Goal: Information Seeking & Learning: Learn about a topic

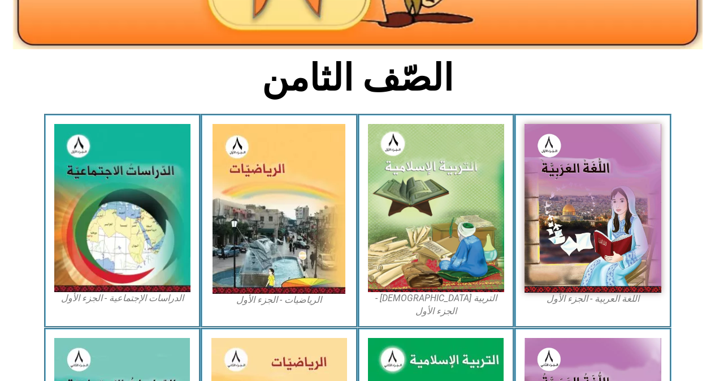
scroll to position [240, 0]
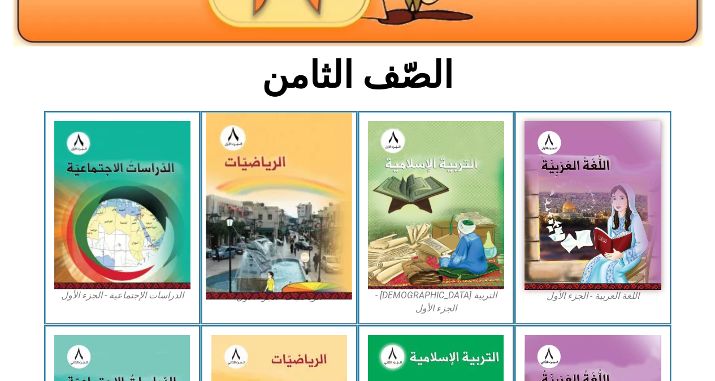
click at [291, 212] on img at bounding box center [279, 206] width 146 height 187
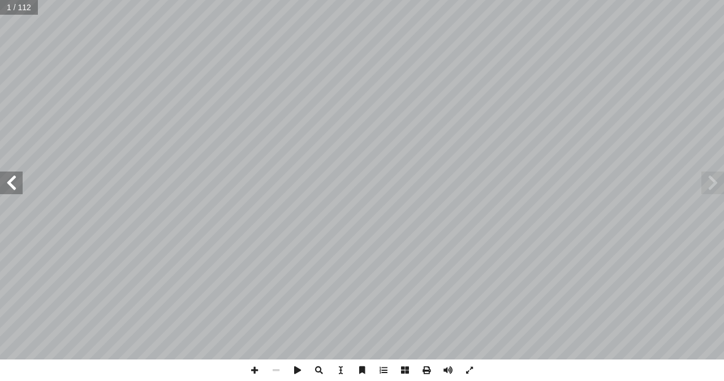
click at [6, 178] on span at bounding box center [11, 182] width 23 height 23
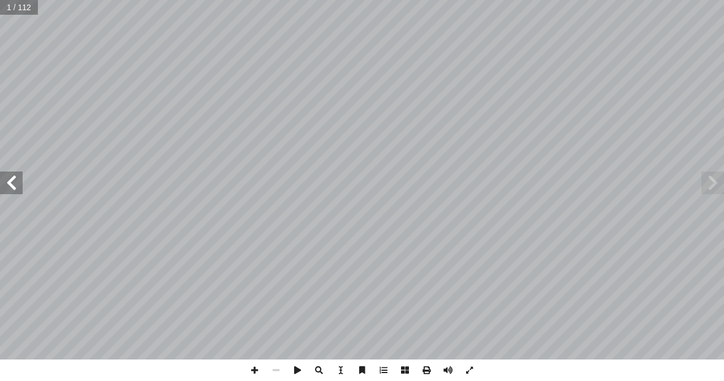
click at [6, 178] on span at bounding box center [11, 182] width 23 height 23
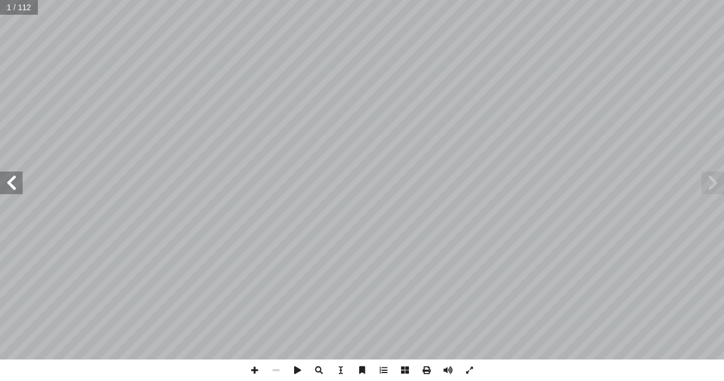
click at [6, 178] on span at bounding box center [11, 182] width 23 height 23
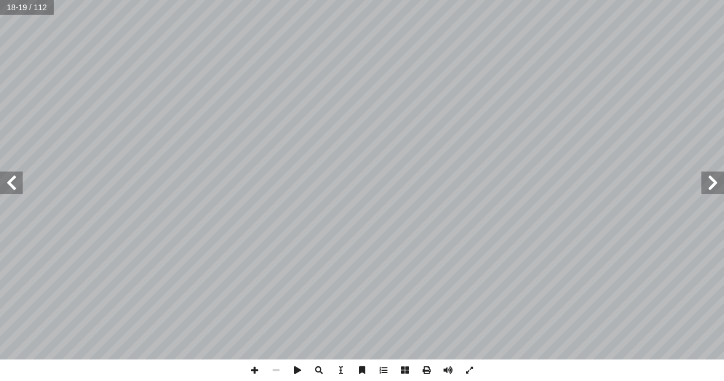
click at [6, 178] on span at bounding box center [11, 182] width 23 height 23
click at [10, 178] on span at bounding box center [11, 182] width 23 height 23
click at [256, 369] on span at bounding box center [254, 369] width 21 height 21
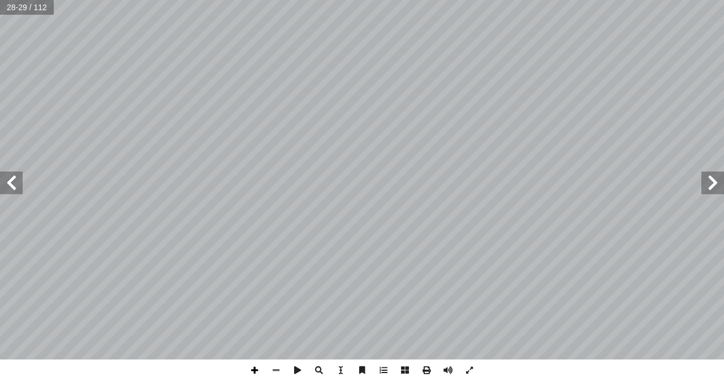
click at [256, 369] on span at bounding box center [254, 369] width 21 height 21
